Goal: Information Seeking & Learning: Learn about a topic

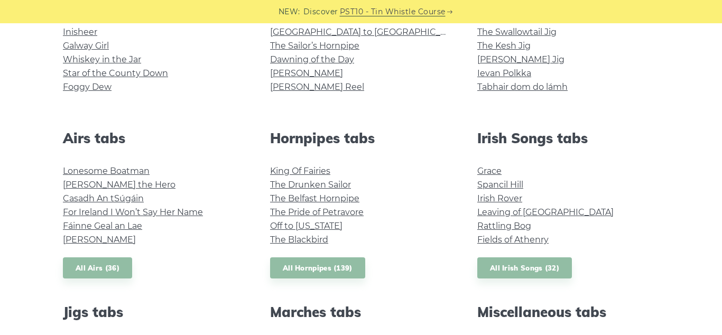
scroll to position [334, 0]
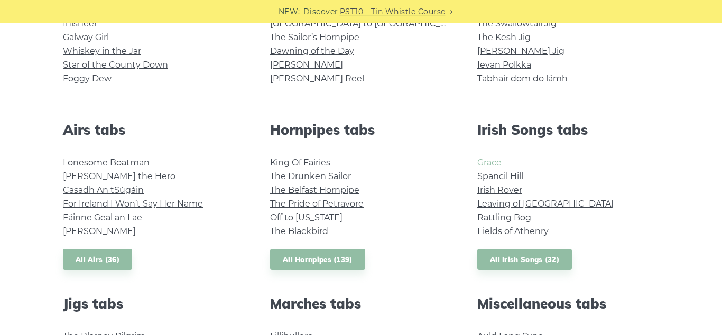
click at [492, 161] on link "Grace" at bounding box center [489, 162] width 24 height 10
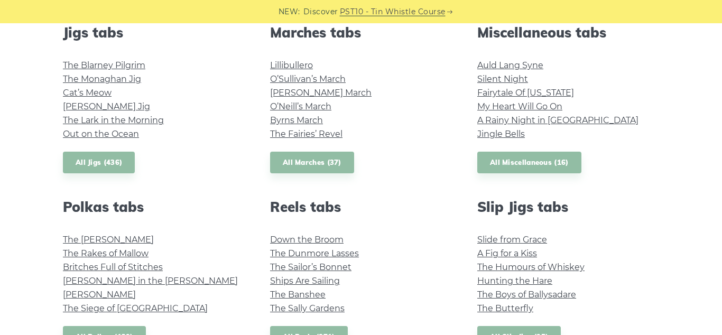
scroll to position [568, 0]
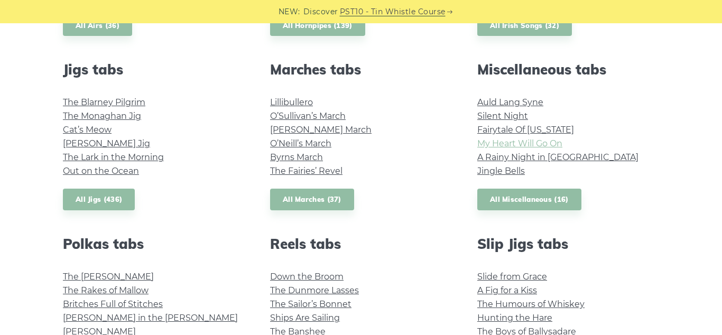
click at [510, 142] on link "My Heart Will Go On" at bounding box center [519, 143] width 85 height 10
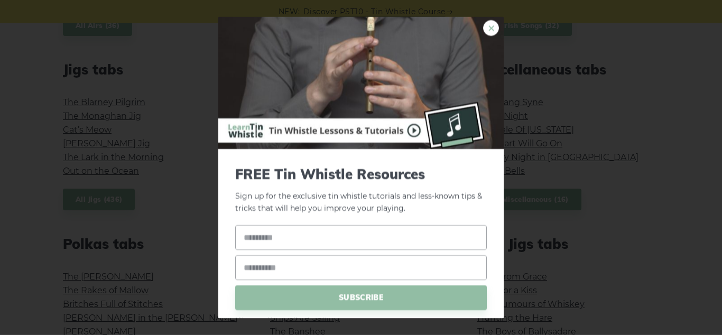
click at [491, 29] on link "×" at bounding box center [491, 28] width 16 height 16
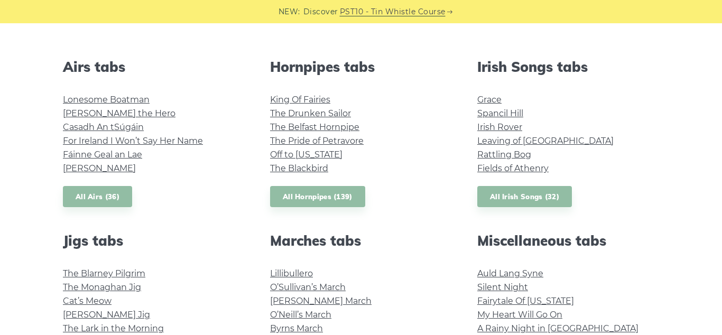
scroll to position [394, 0]
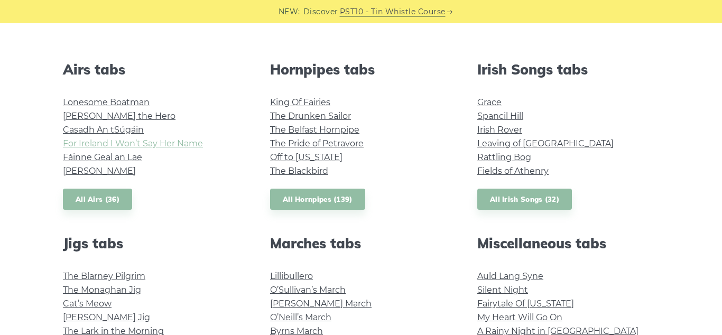
click at [126, 140] on link "For Ireland I Won’t Say Her Name" at bounding box center [133, 143] width 140 height 10
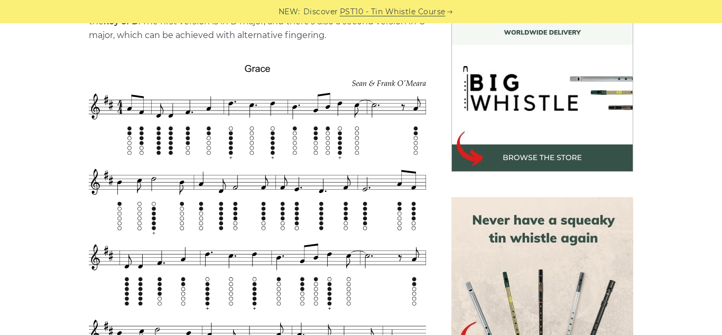
scroll to position [290, 0]
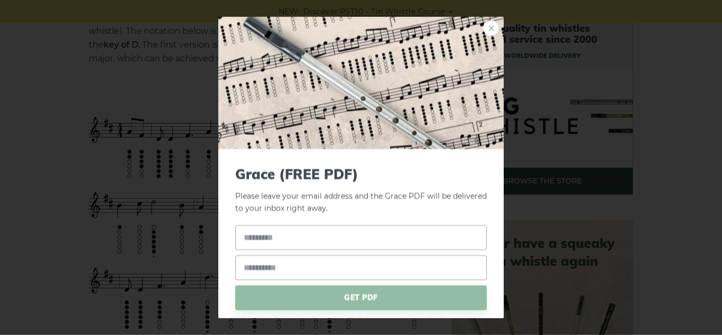
click at [490, 29] on link "×" at bounding box center [491, 28] width 16 height 16
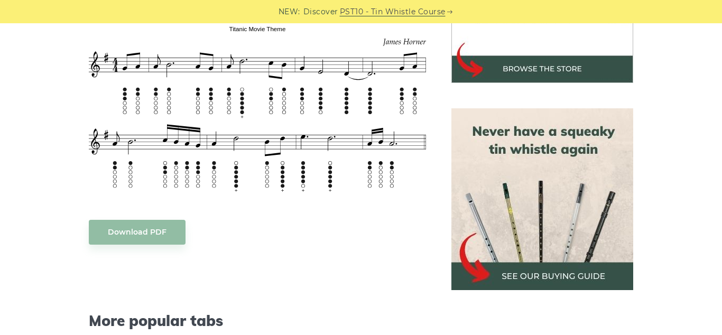
scroll to position [391, 0]
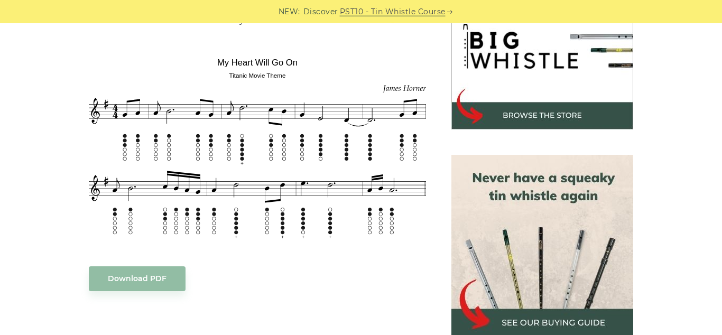
scroll to position [366, 0]
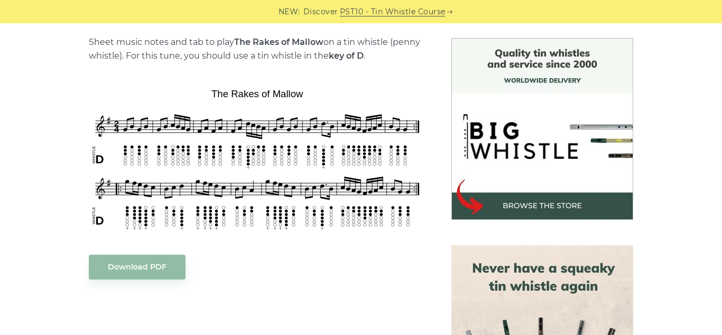
scroll to position [298, 0]
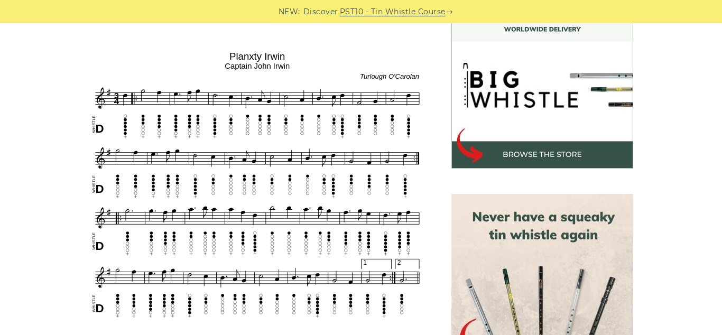
scroll to position [305, 0]
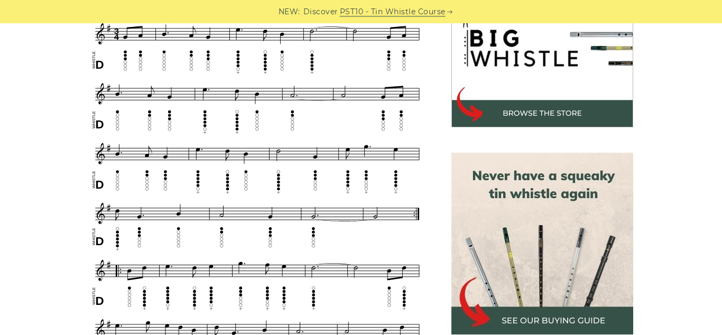
scroll to position [361, 0]
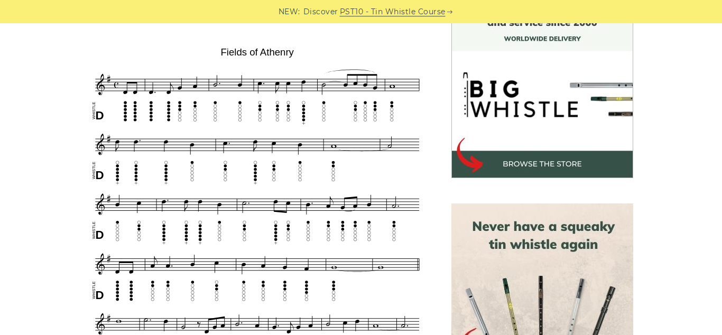
scroll to position [309, 0]
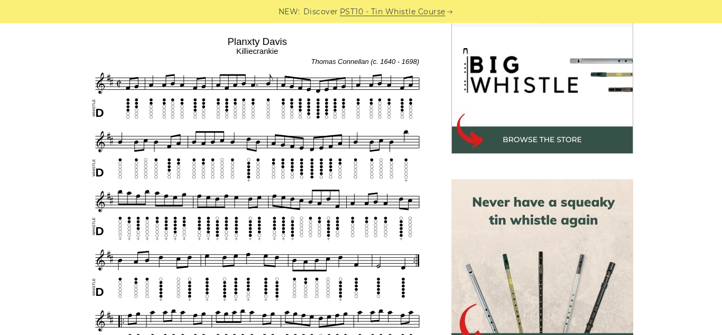
scroll to position [337, 0]
